Goal: Information Seeking & Learning: Learn about a topic

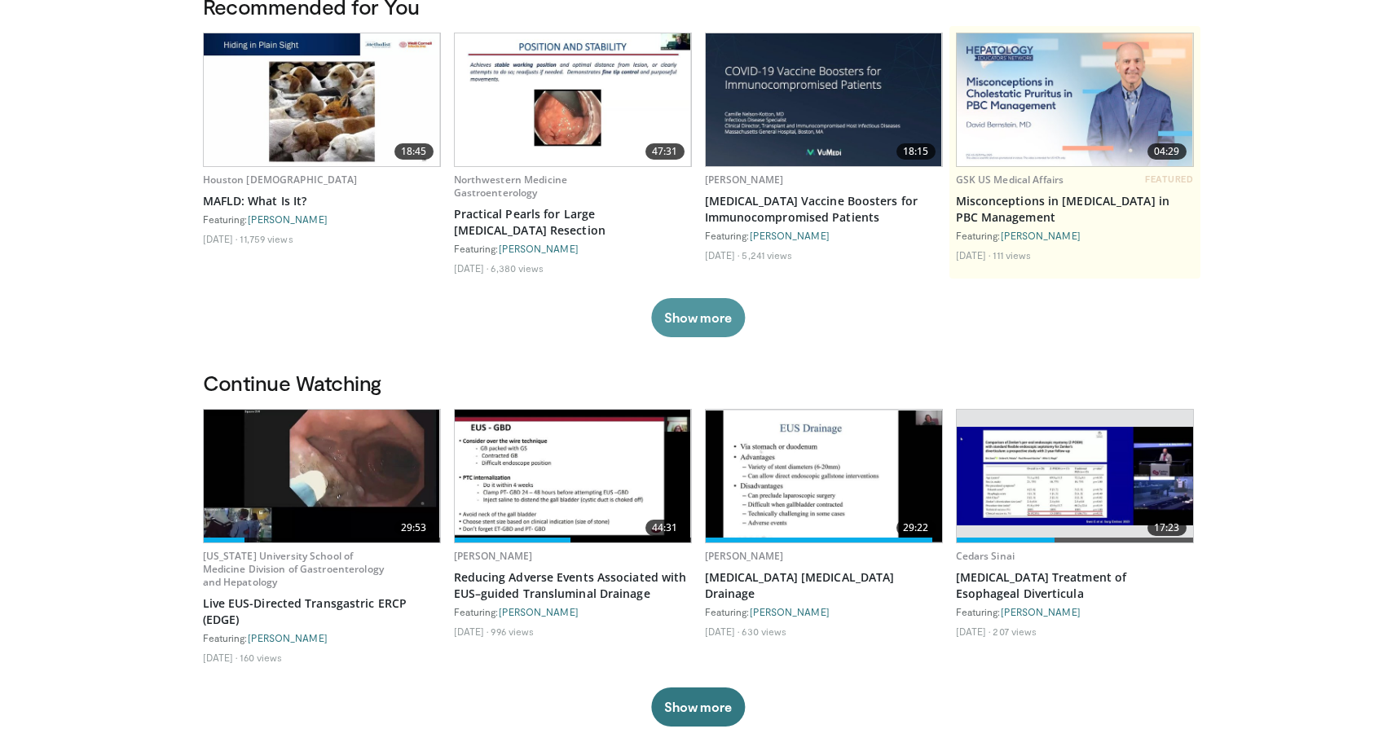
scroll to position [133, 0]
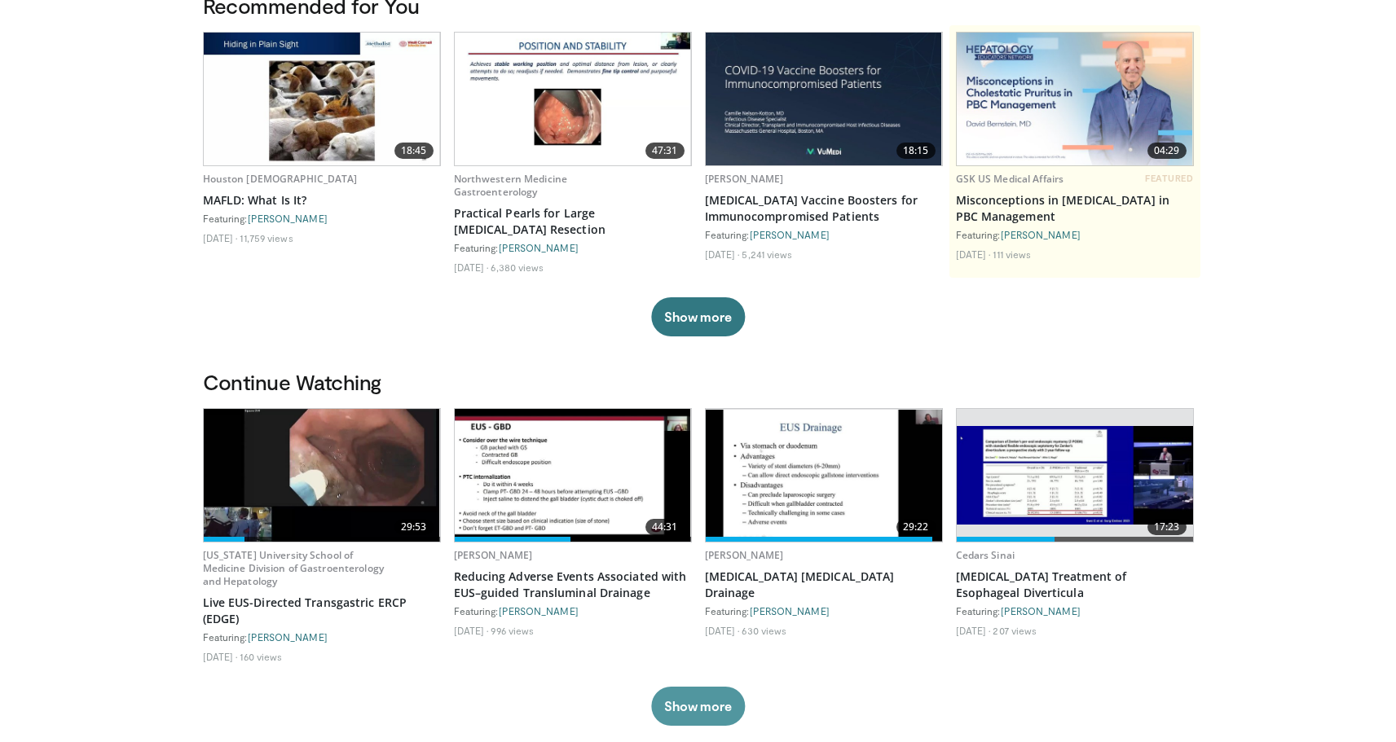
click at [700, 697] on button "Show more" at bounding box center [698, 706] width 94 height 39
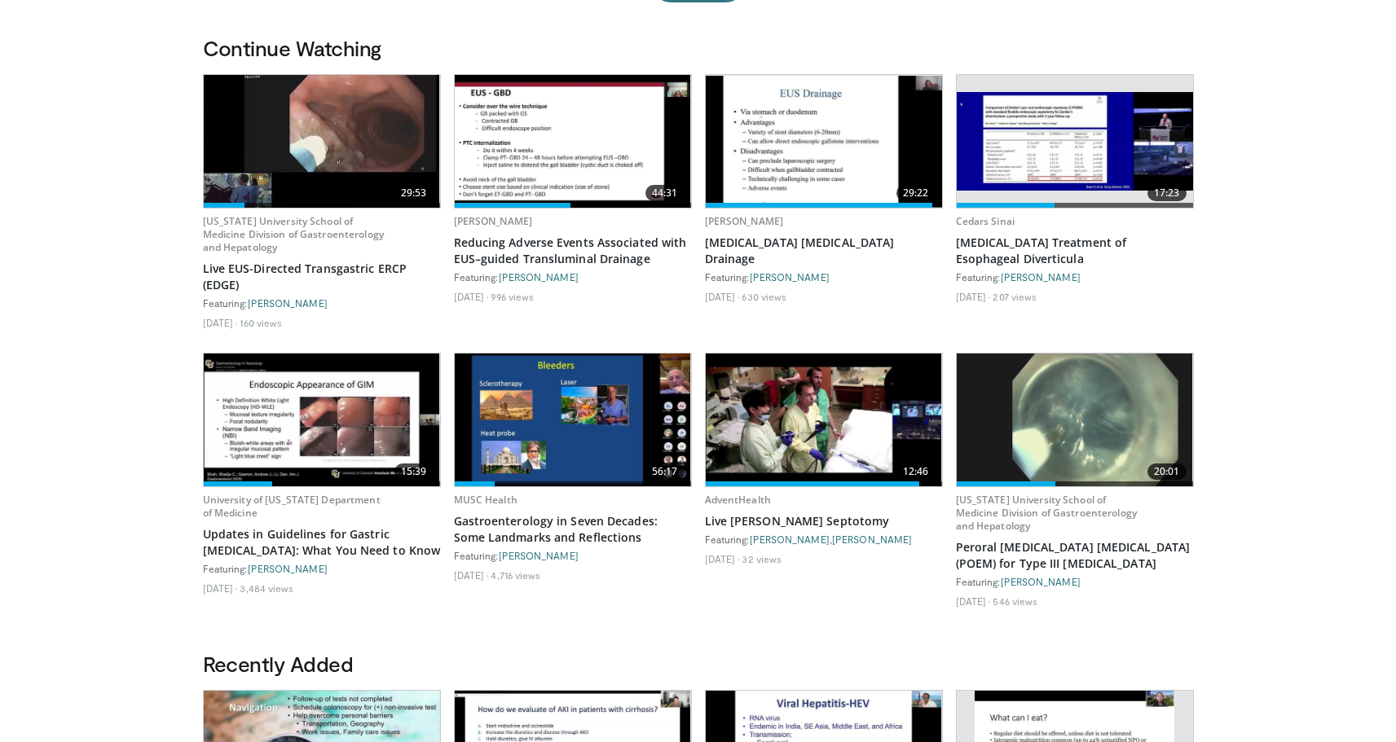
scroll to position [0, 0]
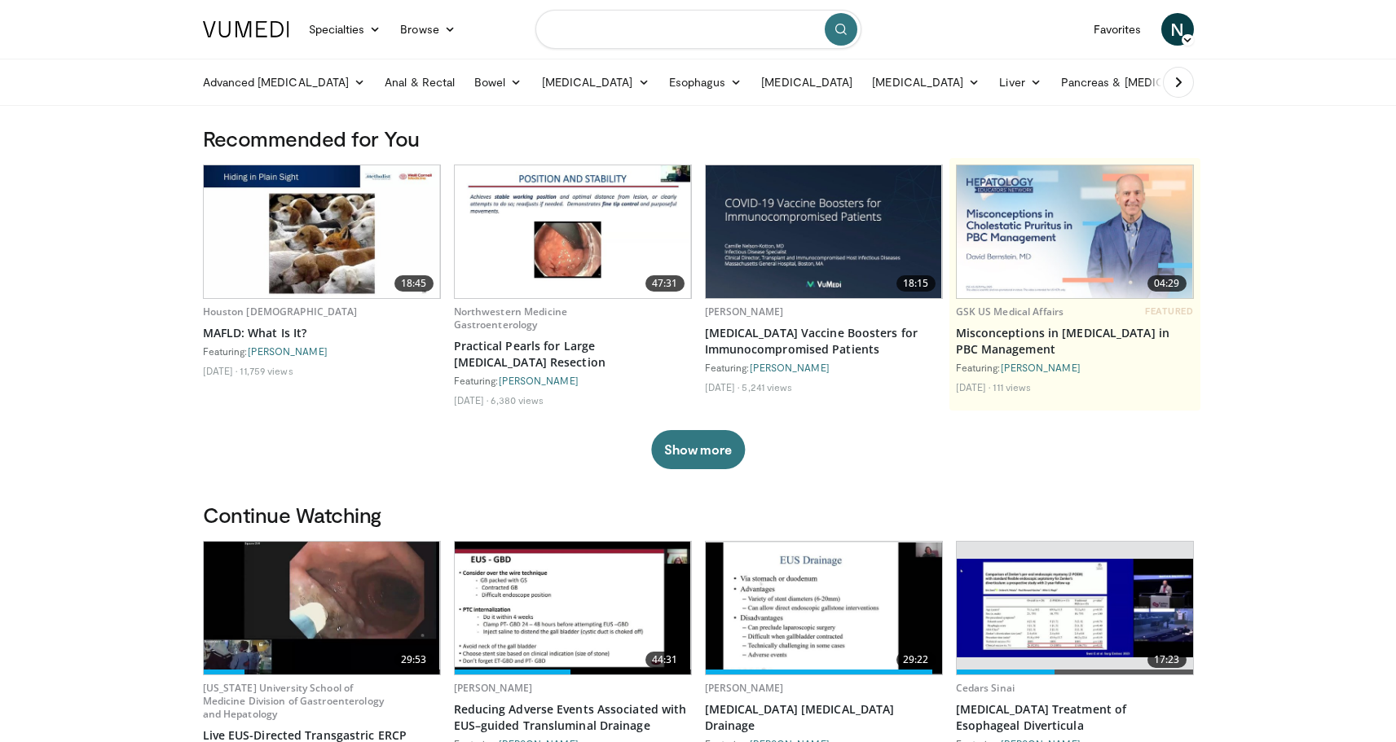
click at [625, 20] on input "Search topics, interventions" at bounding box center [698, 29] width 326 height 39
type input "**********"
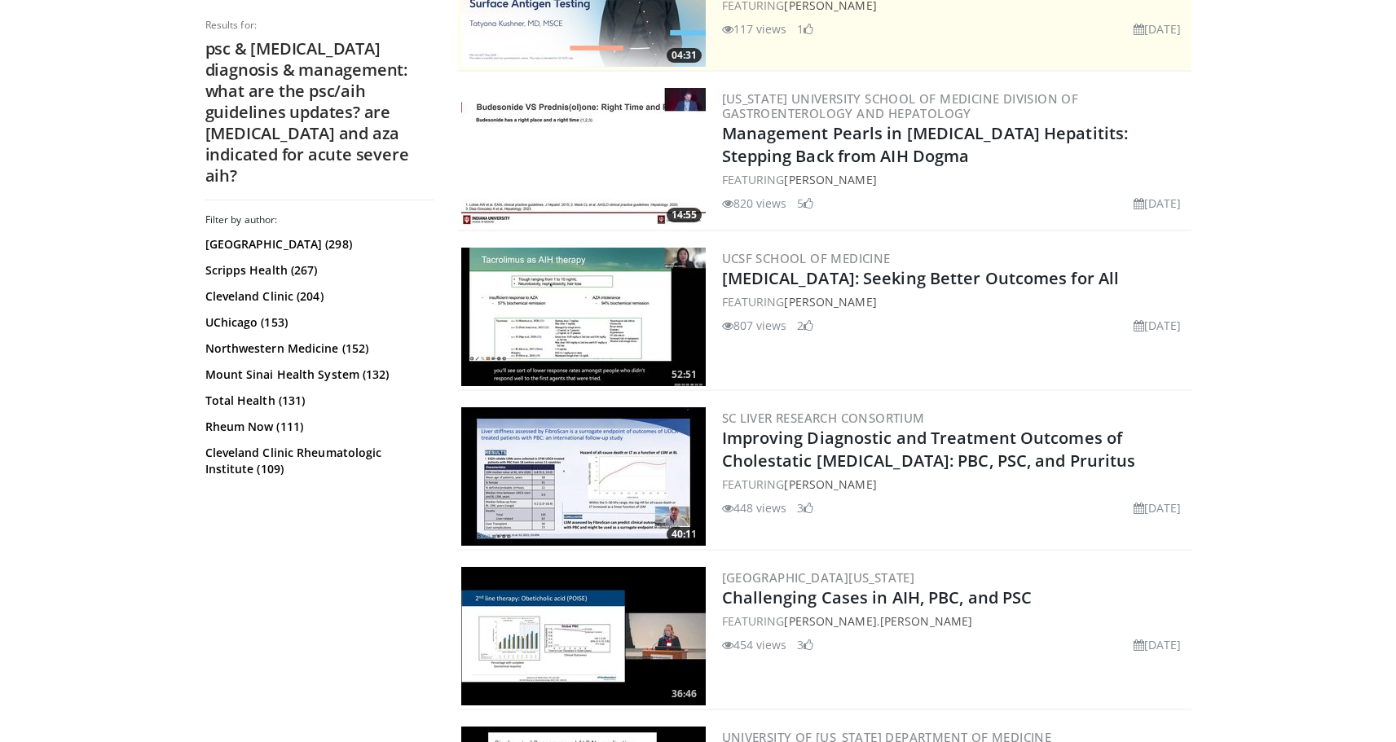
scroll to position [416, 0]
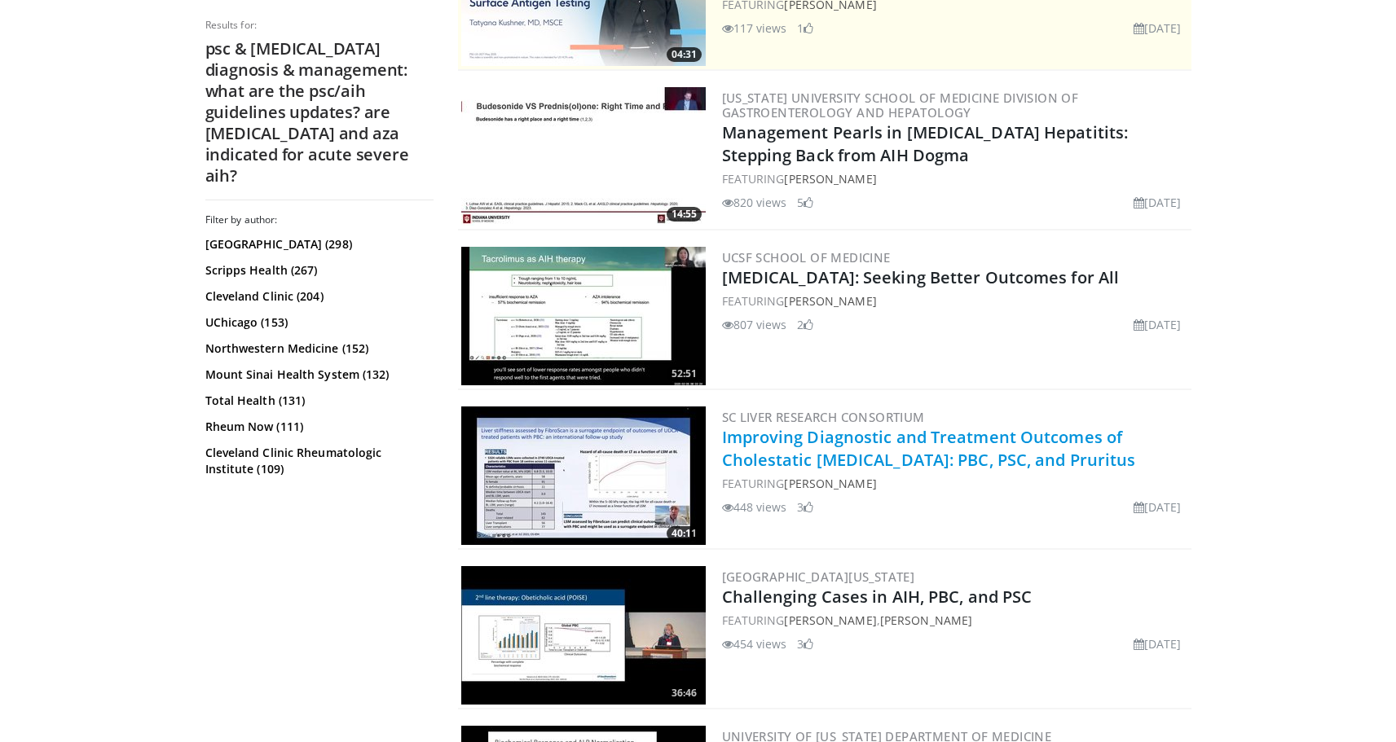
click at [911, 453] on link "Improving Diagnostic and Treatment Outcomes of Cholestatic Liver Diseases: PBC,…" at bounding box center [929, 448] width 414 height 45
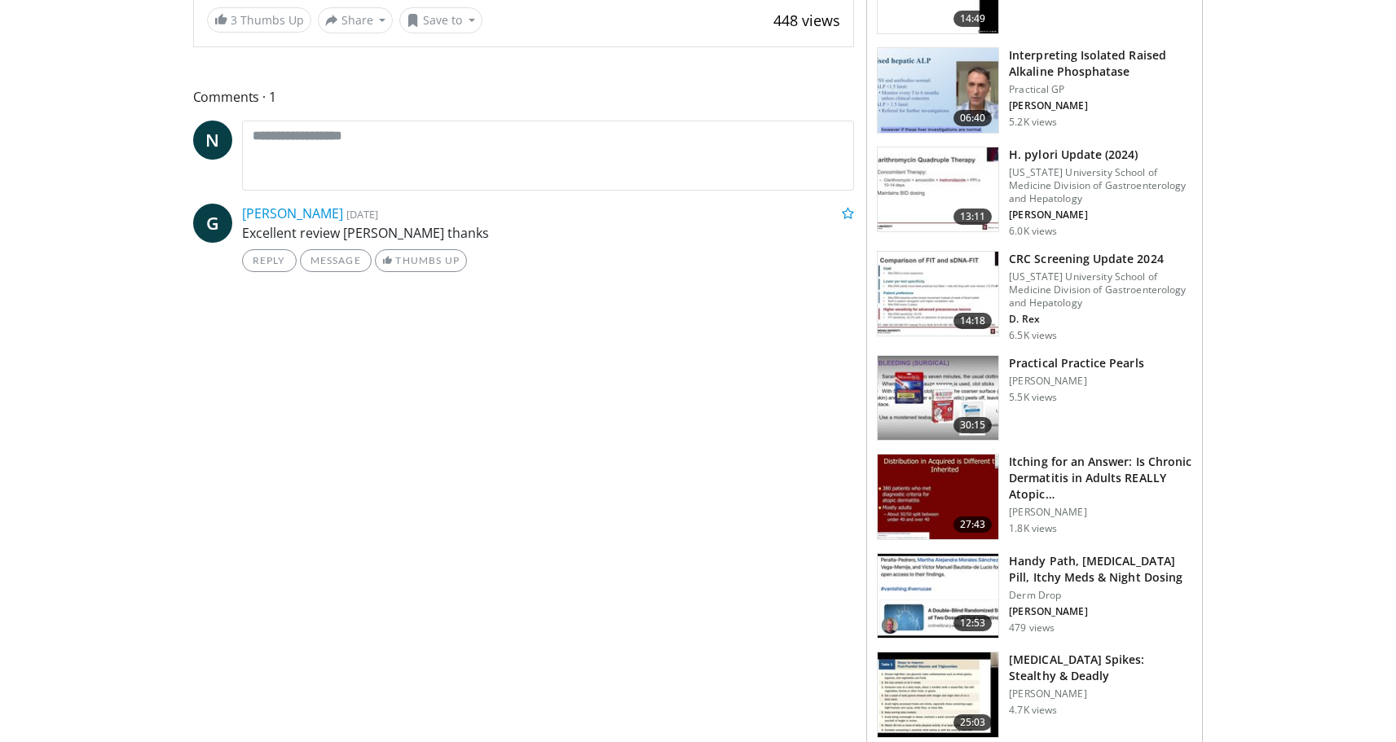
scroll to position [650, 0]
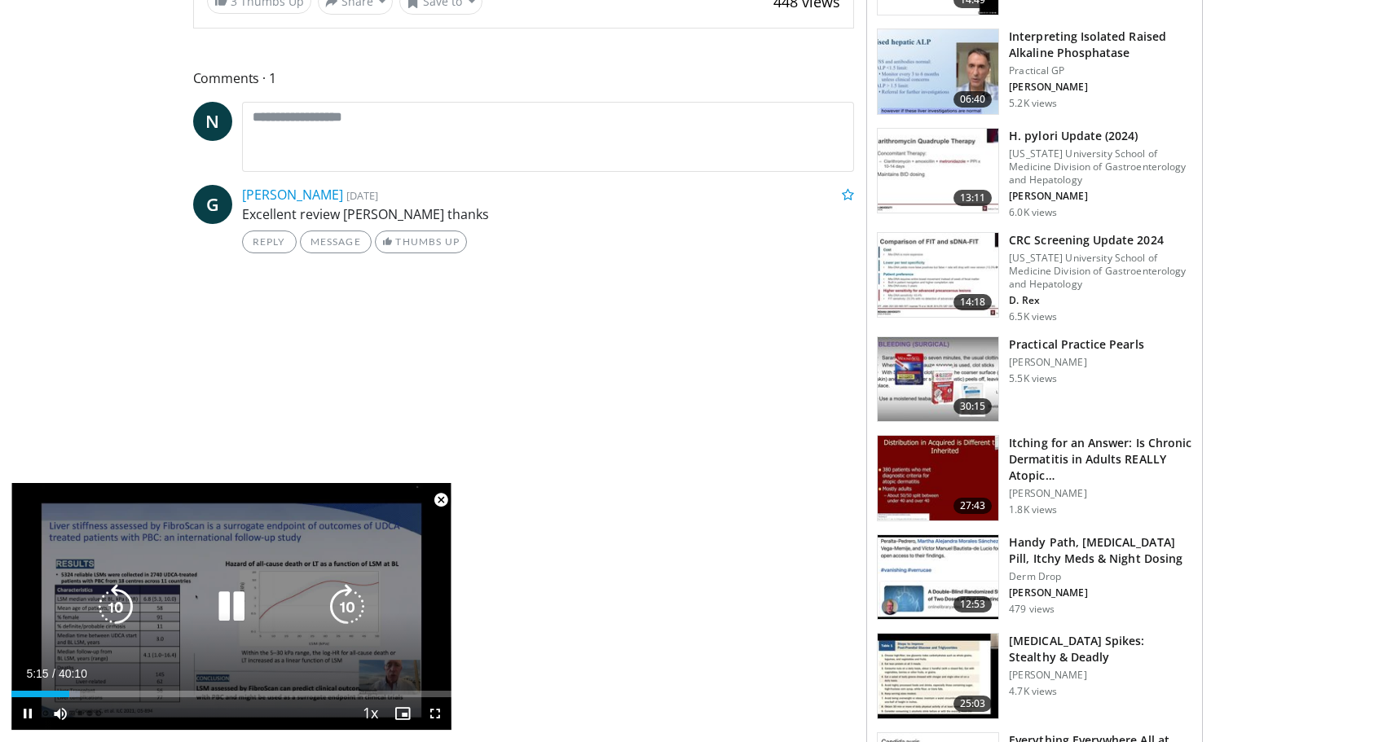
click at [384, 583] on div "10 seconds Tap to unmute" at bounding box center [231, 606] width 440 height 247
